Goal: Information Seeking & Learning: Learn about a topic

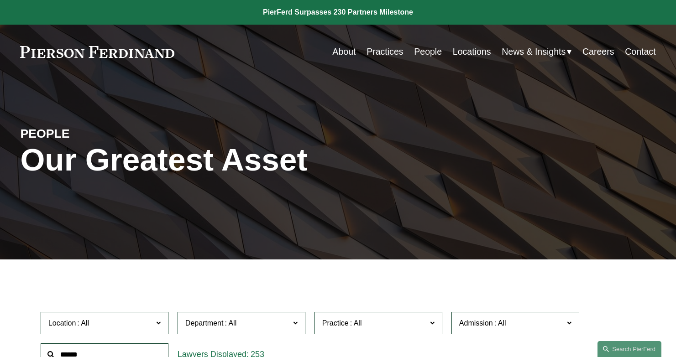
scroll to position [169, 0]
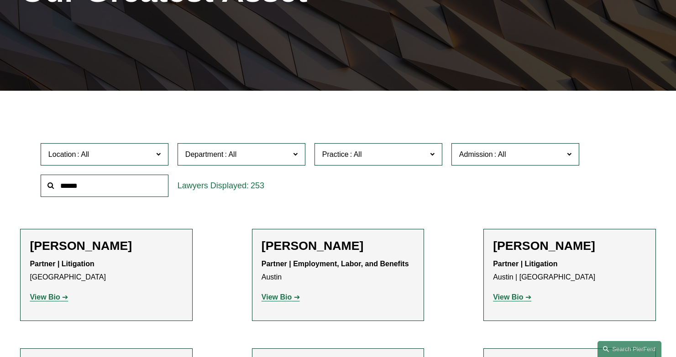
click at [116, 179] on input "text" at bounding box center [105, 186] width 128 height 22
type input "*******"
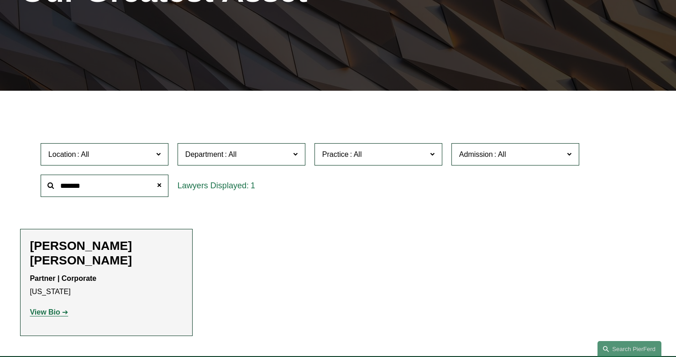
click at [56, 304] on div "[PERSON_NAME] [PERSON_NAME] Partner | Corporate [US_STATE] View Bio Location: […" at bounding box center [106, 283] width 153 height 88
click at [56, 308] on strong "View Bio" at bounding box center [45, 312] width 30 height 8
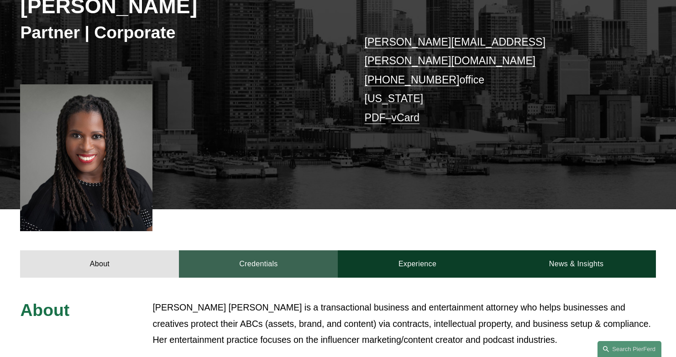
scroll to position [190, 0]
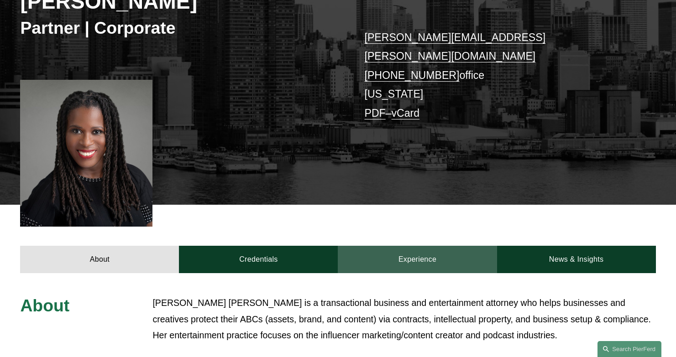
click at [431, 246] on link "Experience" at bounding box center [417, 259] width 159 height 27
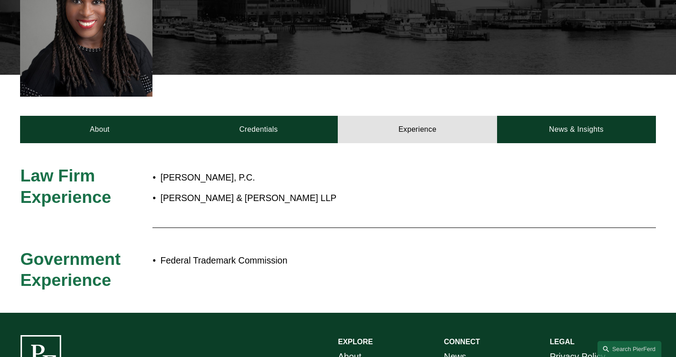
scroll to position [309, 0]
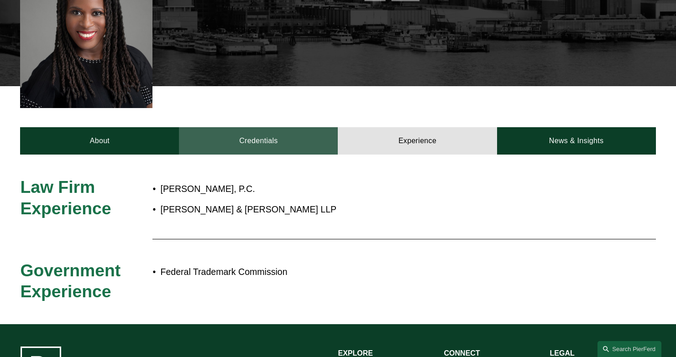
click at [305, 127] on link "Credentials" at bounding box center [258, 140] width 159 height 27
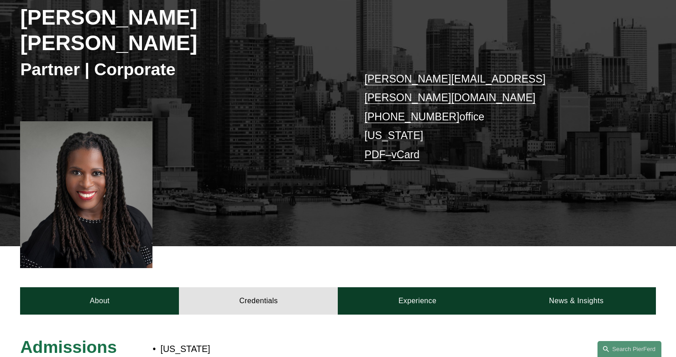
scroll to position [181, 0]
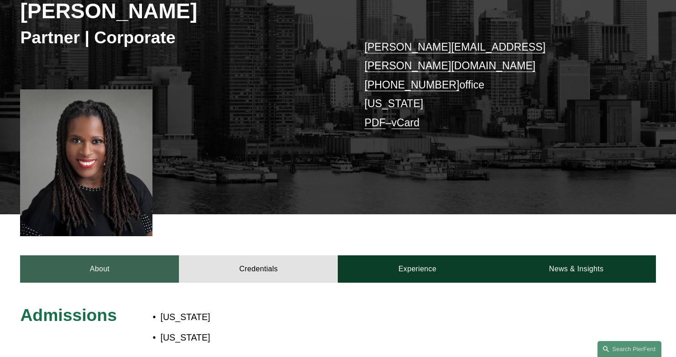
click at [115, 256] on link "About" at bounding box center [99, 269] width 159 height 27
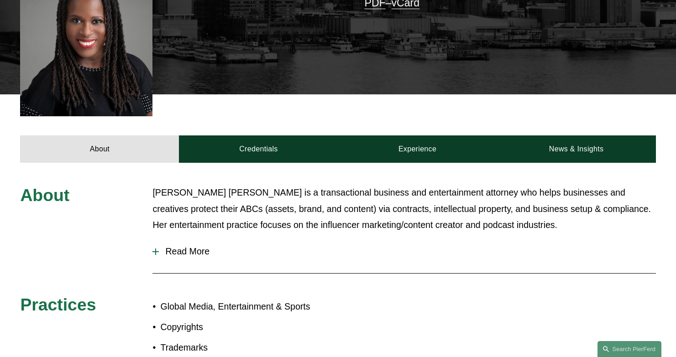
scroll to position [302, 0]
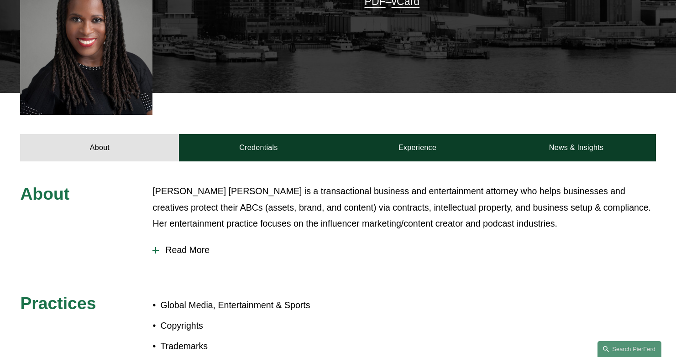
click at [180, 245] on span "Read More" at bounding box center [407, 250] width 496 height 10
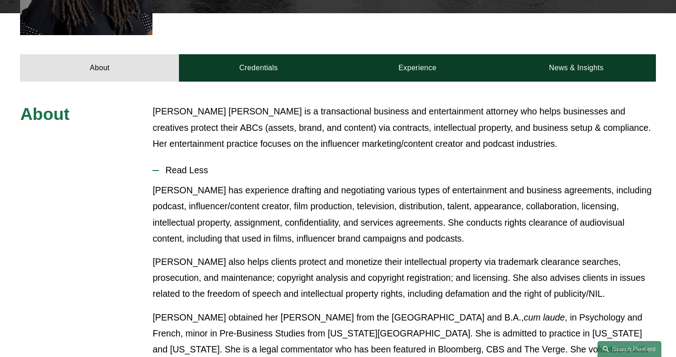
scroll to position [218, 0]
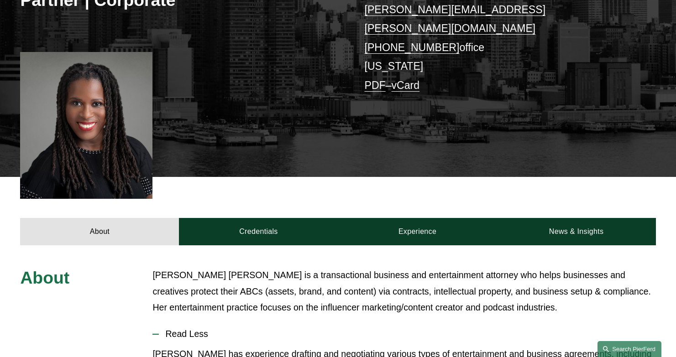
click at [616, 350] on link "Search this site" at bounding box center [629, 349] width 64 height 16
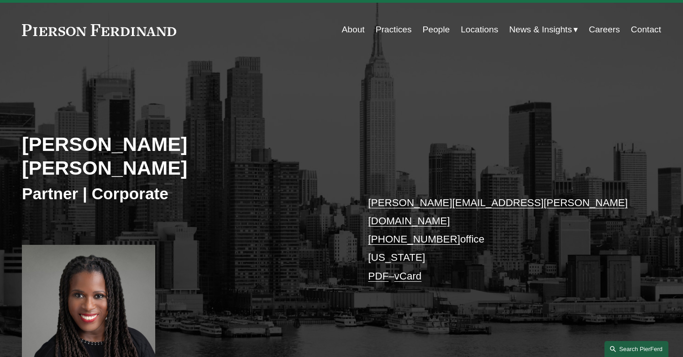
scroll to position [0, 0]
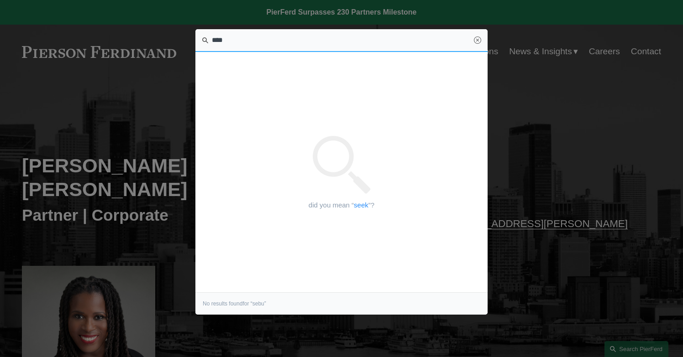
click at [293, 43] on input "****" at bounding box center [341, 40] width 292 height 23
type input "*"
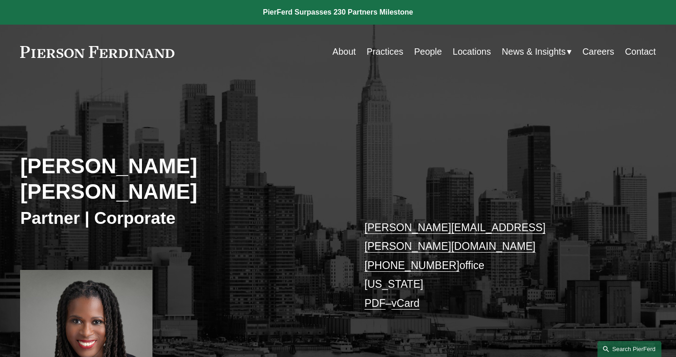
click at [634, 342] on link "Search this site" at bounding box center [629, 349] width 64 height 16
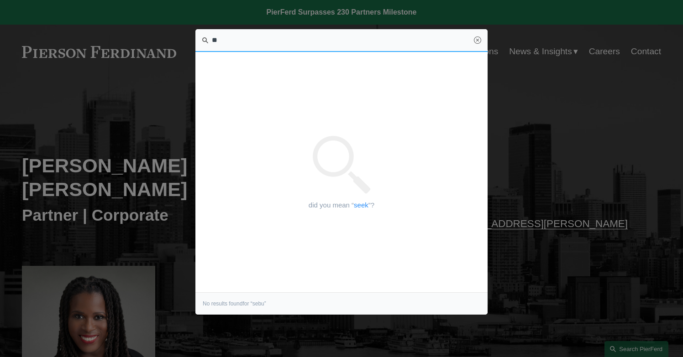
type input "***"
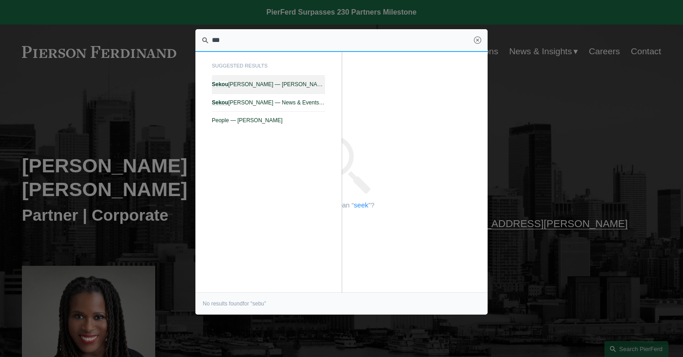
click at [308, 85] on span "Sekou Campbell — Pierson Ferdinand LLP" at bounding box center [268, 84] width 113 height 6
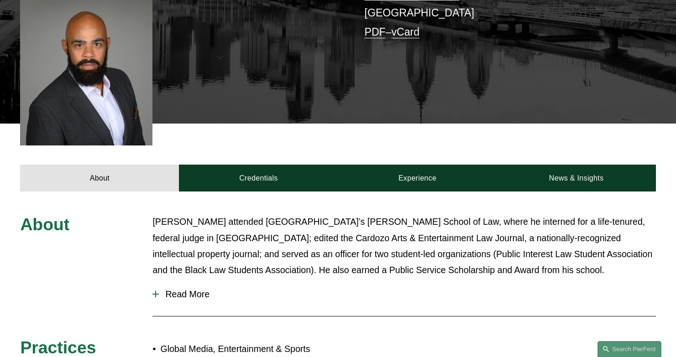
scroll to position [251, 0]
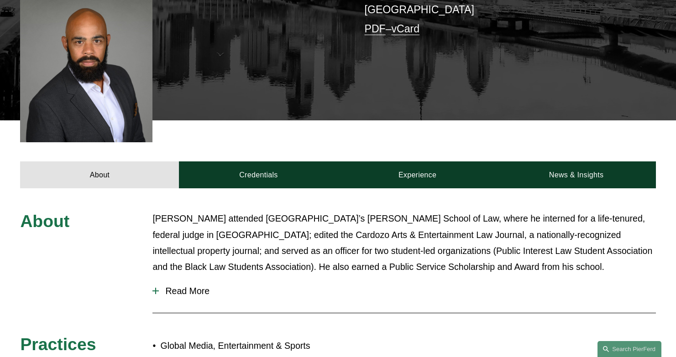
click at [193, 286] on span "Read More" at bounding box center [407, 291] width 496 height 10
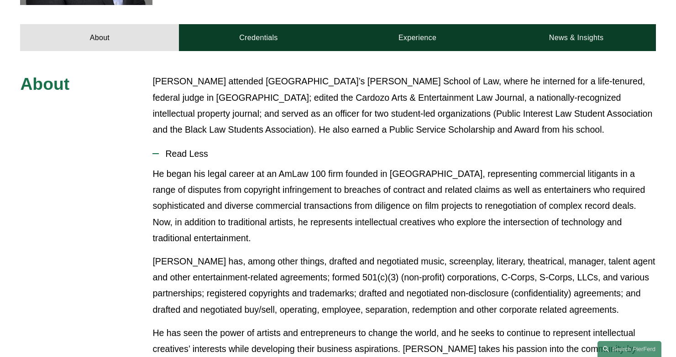
scroll to position [389, 0]
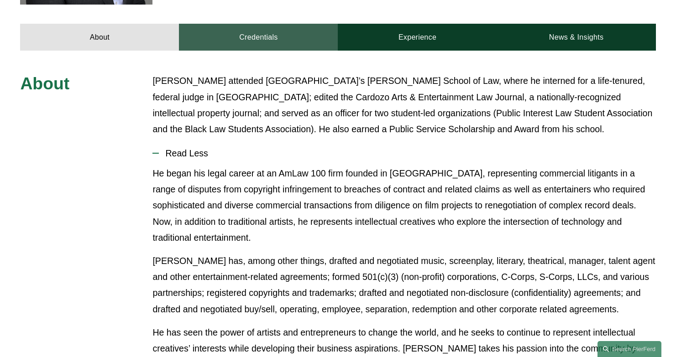
click at [262, 30] on link "Credentials" at bounding box center [258, 37] width 159 height 27
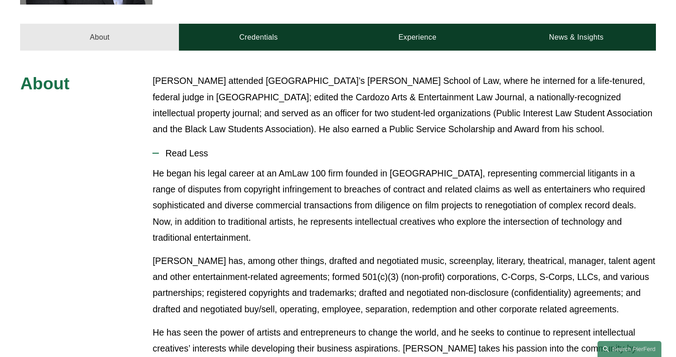
click at [129, 36] on link "About" at bounding box center [99, 37] width 159 height 27
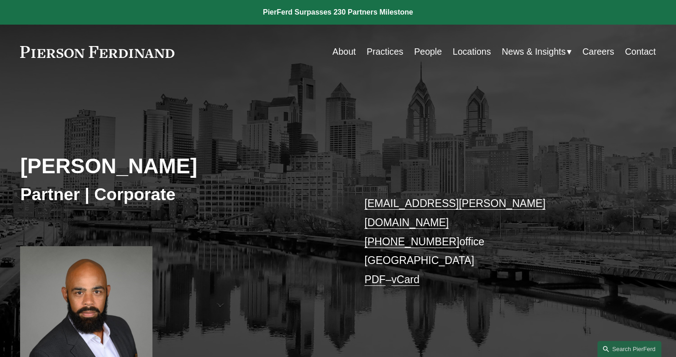
scroll to position [0, 0]
